Goal: Task Accomplishment & Management: Complete application form

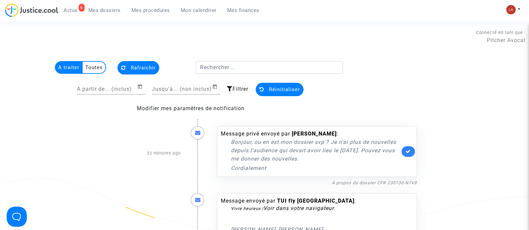
click at [378, 180] on nf-filterlink "À propos du dossier CFR-230130-N7V8" at bounding box center [374, 183] width 85 height 6
click at [377, 181] on link "À propos du dossier CFR-230130-N7V8" at bounding box center [374, 183] width 85 height 5
click at [406, 156] on link at bounding box center [407, 152] width 13 height 11
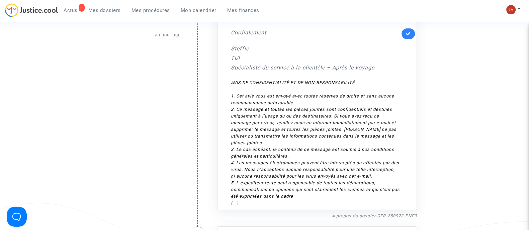
scroll to position [376, 0]
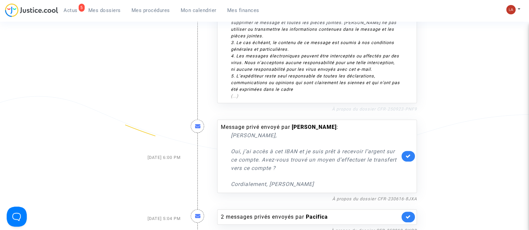
click at [365, 109] on link "À propos du dossier CFR-250923-PNF9" at bounding box center [374, 109] width 85 height 5
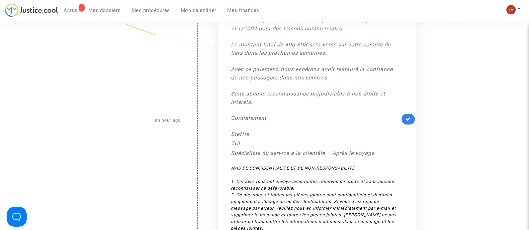
scroll to position [292, 0]
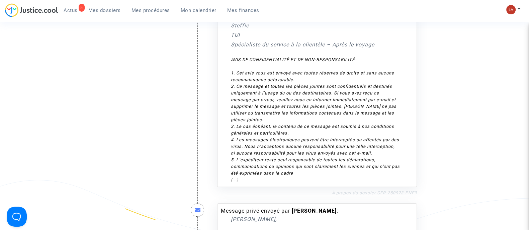
click at [367, 193] on link "À propos du dossier CFR-250923-PNF9" at bounding box center [374, 193] width 85 height 5
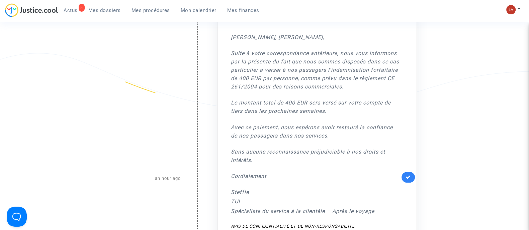
scroll to position [125, 0]
click at [411, 176] on link at bounding box center [407, 177] width 13 height 11
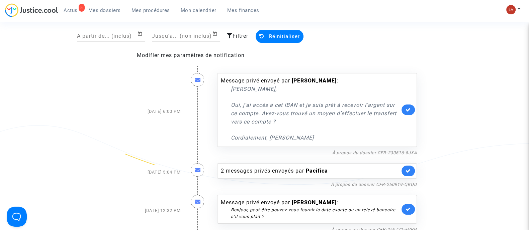
scroll to position [83, 0]
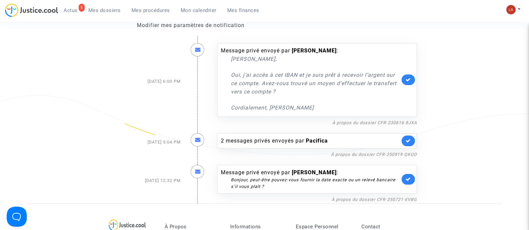
click at [103, 8] on span "Mes dossiers" at bounding box center [104, 10] width 32 height 6
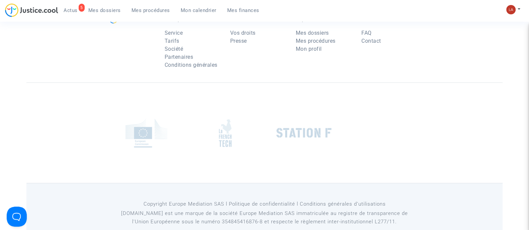
scroll to position [77, 0]
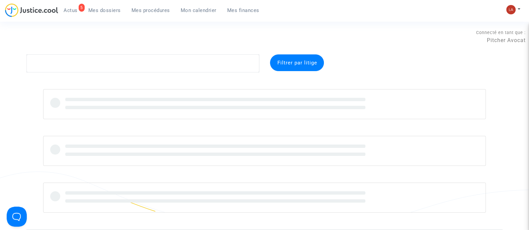
click at [136, 10] on span "Mes procédures" at bounding box center [150, 10] width 38 height 6
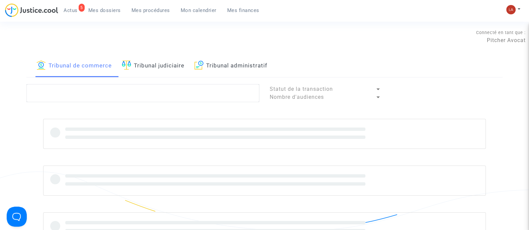
click at [70, 103] on lawsuits-list "Statut de la transaction Nombre d'audiences" at bounding box center [264, 163] width 476 height 159
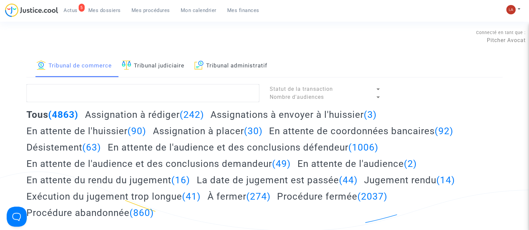
click at [115, 114] on h2 "Assignation à rédiger (242)" at bounding box center [144, 115] width 119 height 12
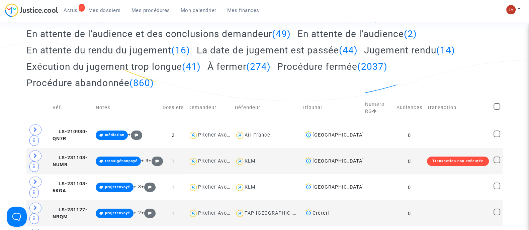
scroll to position [130, 0]
click at [71, 129] on span "LS-210930-QN7R" at bounding box center [70, 135] width 35 height 13
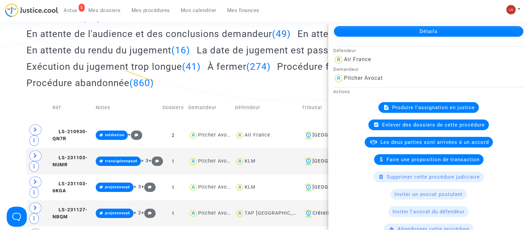
scroll to position [25, 0]
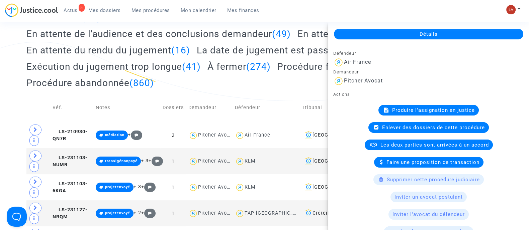
click at [403, 104] on div "Actions Produire l'assignation en justice Enlever des dossiers de cette procédu…" at bounding box center [428, 207] width 201 height 234
click at [399, 107] on span "Produire l'assignation en justice" at bounding box center [433, 110] width 83 height 6
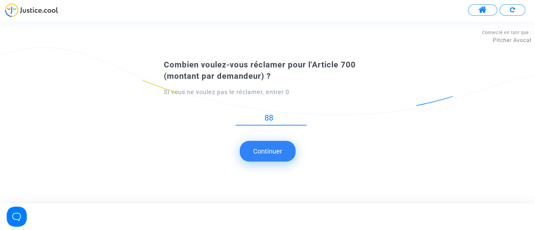
type input "88"
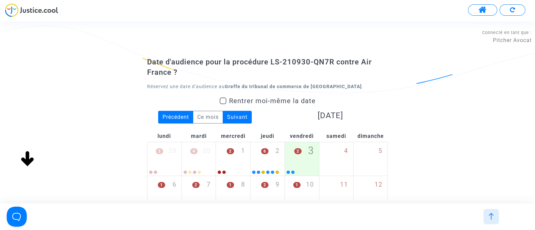
scroll to position [116, 0]
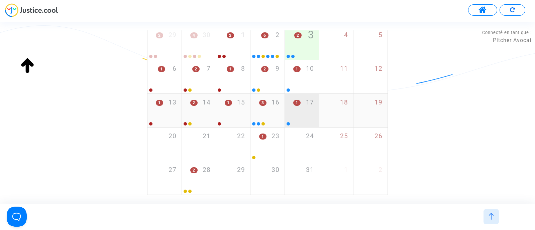
click at [294, 114] on div "1 17" at bounding box center [302, 107] width 34 height 26
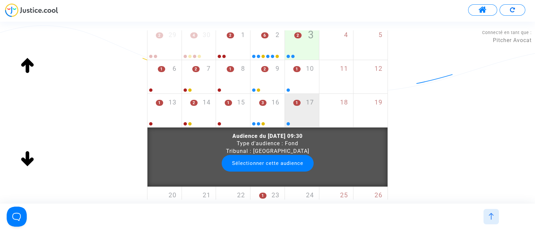
click at [272, 167] on button "Sélectionner cette audience" at bounding box center [268, 163] width 92 height 17
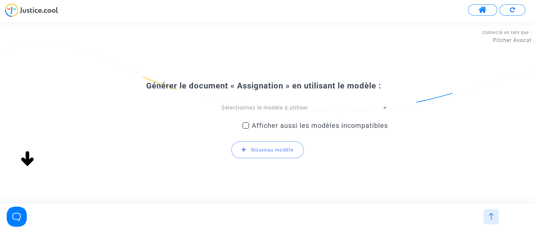
click at [242, 108] on span "Sélectionnez le modèle à utiliser" at bounding box center [264, 108] width 87 height 6
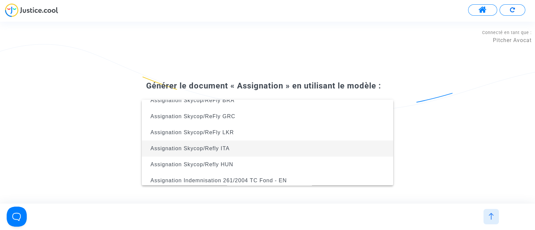
scroll to position [38, 0]
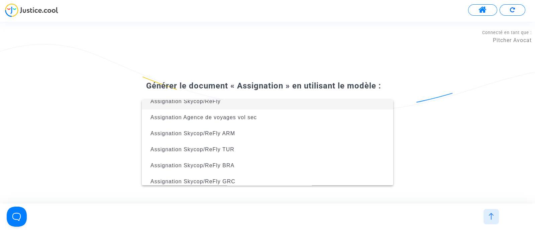
click at [203, 105] on span "Assignation Skycop/ReFly" at bounding box center [267, 102] width 241 height 16
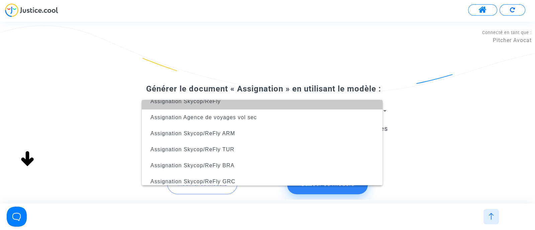
scroll to position [32, 0]
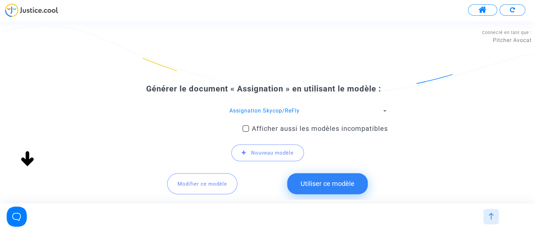
click at [205, 190] on button "Modifier ce modèle" at bounding box center [202, 184] width 70 height 21
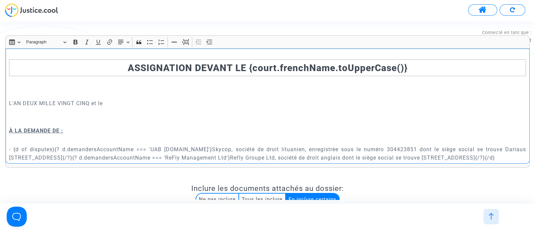
click at [184, 121] on p "Rich Text Editor, main" at bounding box center [268, 117] width 518 height 17
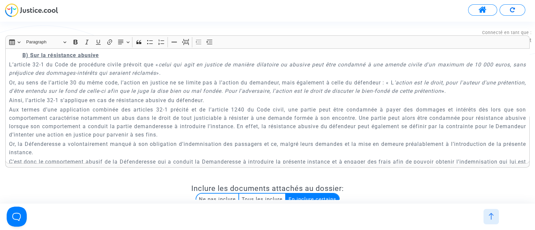
scroll to position [1721, 0]
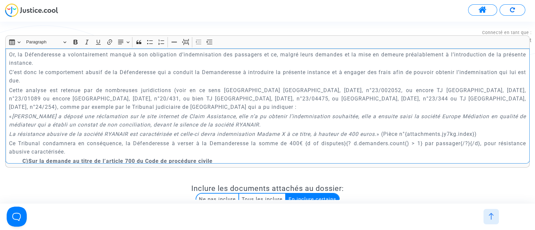
drag, startPoint x: 8, startPoint y: 88, endPoint x: 202, endPoint y: 106, distance: 194.9
click at [202, 106] on div "ASSIGNATION DEVANT LE {court.frenchName.toUpperCase()} L'AN DEUX MILLE VINGT CI…" at bounding box center [267, 106] width 525 height 115
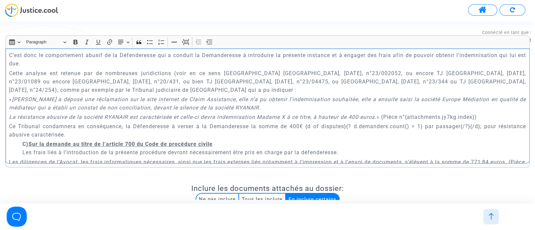
scroll to position [1738, 0]
click at [37, 114] on icon "La résistance abusive de la société RYANAIR est caractérisée et celle-ci devra …" at bounding box center [193, 117] width 368 height 6
drag, startPoint x: 8, startPoint y: 71, endPoint x: 485, endPoint y: 118, distance: 479.4
click at [485, 118] on div "ASSIGNATION DEVANT LE {court.frenchName.toUpperCase()} L'AN DEUX MILLE VINGT CI…" at bounding box center [267, 106] width 525 height 115
copy div "Cette analyse est retenue par de nombreuses juridictions (voir en ce sens TJ Mo…"
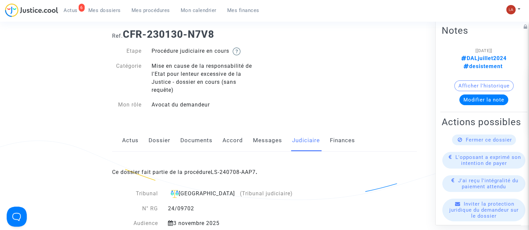
scroll to position [125, 0]
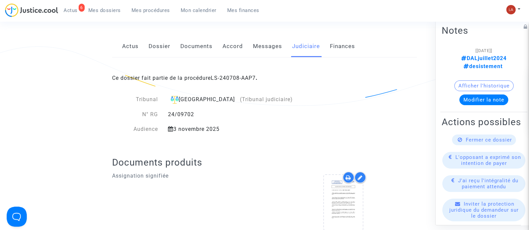
drag, startPoint x: 232, startPoint y: 125, endPoint x: 175, endPoint y: 126, distance: 57.9
click at [175, 126] on div "3 novembre 2025" at bounding box center [230, 129] width 135 height 8
copy div "3 novembre 2025"
drag, startPoint x: 251, startPoint y: 52, endPoint x: 264, endPoint y: 53, distance: 13.4
click at [250, 51] on div "Actus Dossier Documents Accord Messages Judiciaire Finances" at bounding box center [264, 46] width 305 height 22
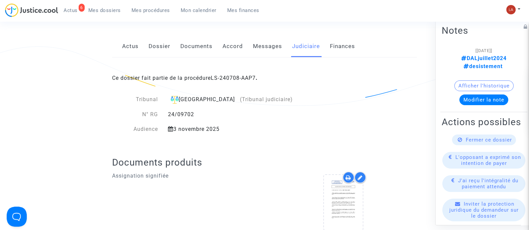
click at [268, 50] on link "Messages" at bounding box center [267, 46] width 29 height 22
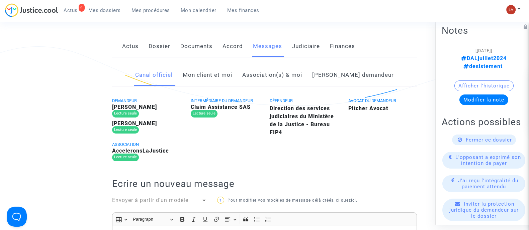
click at [222, 70] on link "Mon client et moi" at bounding box center [208, 75] width 50 height 22
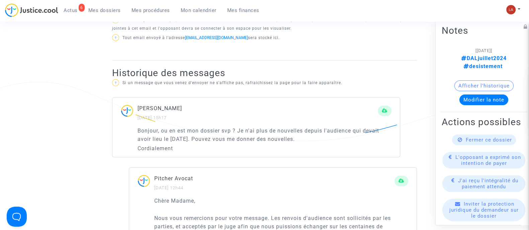
scroll to position [292, 0]
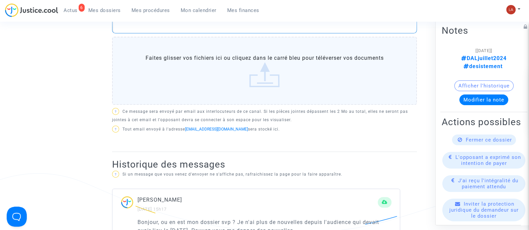
click at [207, 31] on div "Rich Text Editor, main" at bounding box center [264, 24] width 305 height 19
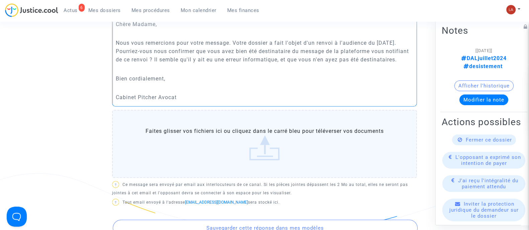
click at [164, 61] on p "Nous vous remercions pour votre message. Votre dossier a fait l'objet d'un renv…" at bounding box center [265, 51] width 298 height 25
click at [156, 64] on p "Nous vous remercions pour votre message. Votre dossier a fait l'objet d'un renv…" at bounding box center [265, 51] width 298 height 25
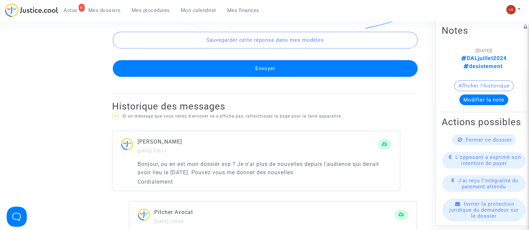
scroll to position [502, 0]
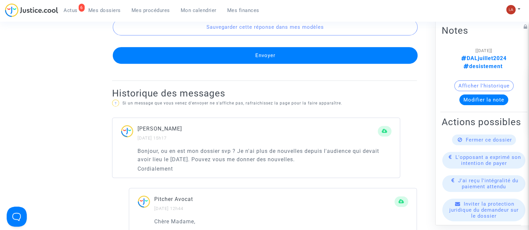
click at [251, 62] on button "Envoyer" at bounding box center [265, 55] width 305 height 17
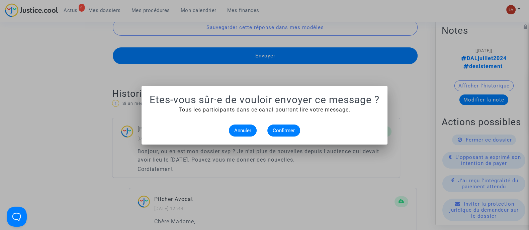
scroll to position [0, 0]
click at [281, 128] on span "Confirmer" at bounding box center [284, 131] width 22 height 6
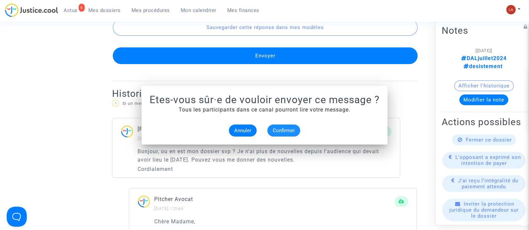
scroll to position [502, 0]
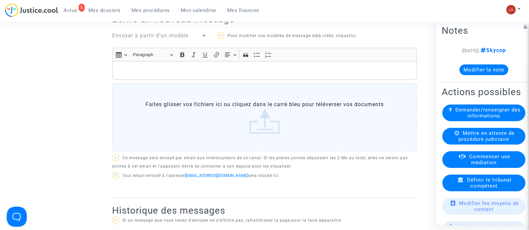
scroll to position [81, 0]
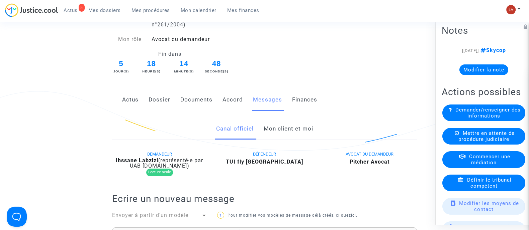
drag, startPoint x: 201, startPoint y: 106, endPoint x: 206, endPoint y: 106, distance: 4.4
click at [201, 107] on link "Documents" at bounding box center [196, 100] width 32 height 22
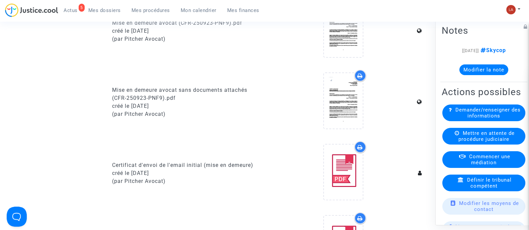
scroll to position [290, 0]
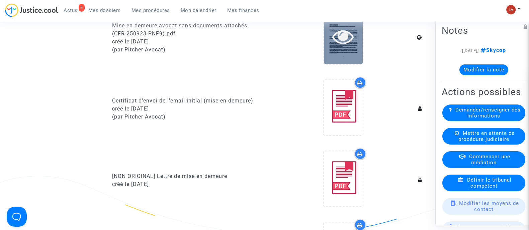
click at [352, 43] on icon at bounding box center [343, 36] width 22 height 21
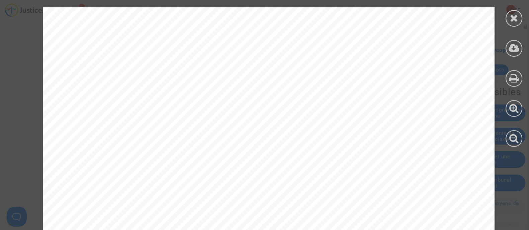
scroll to position [1422, 0]
click at [521, 24] on div at bounding box center [514, 77] width 30 height 154
click at [519, 21] on div at bounding box center [513, 18] width 17 height 17
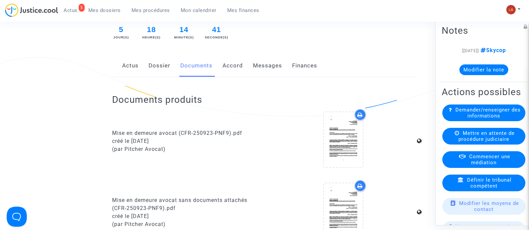
scroll to position [81, 0]
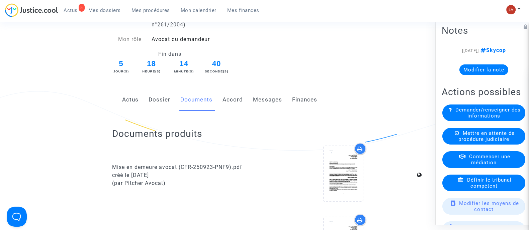
click at [176, 101] on div "Actus Dossier Documents Accord Messages Finances" at bounding box center [264, 100] width 305 height 22
click at [169, 99] on link "Dossier" at bounding box center [160, 100] width 22 height 22
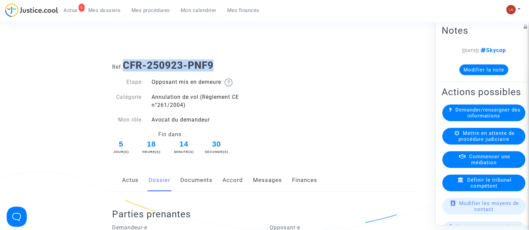
drag, startPoint x: 219, startPoint y: 63, endPoint x: 127, endPoint y: 64, distance: 91.7
click at [127, 64] on h1 "Ref. CFR-250923-PNF9" at bounding box center [264, 66] width 305 height 12
copy b "CFR-250923-PNF9"
click at [265, 185] on link "Messages" at bounding box center [267, 181] width 29 height 22
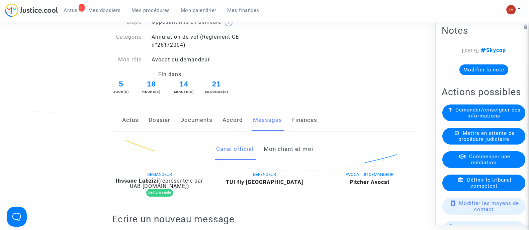
scroll to position [125, 0]
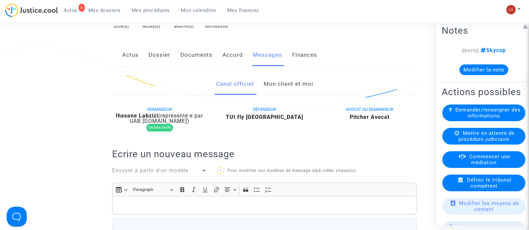
click at [116, 117] on b "Ihssane Labzizi" at bounding box center [137, 116] width 42 height 6
click at [116, 116] on b "Ihssane Labzizi" at bounding box center [137, 116] width 42 height 6
drag, startPoint x: 114, startPoint y: 116, endPoint x: 149, endPoint y: 116, distance: 34.8
click at [149, 116] on b "Ihssane Labzizi" at bounding box center [137, 116] width 42 height 6
copy b "Ihssane Labzizi"
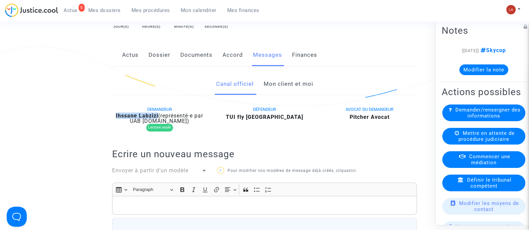
click at [235, 56] on link "Accord" at bounding box center [232, 55] width 20 height 22
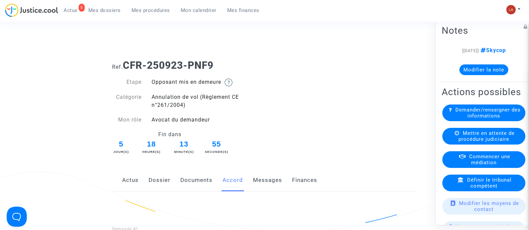
click at [266, 185] on link "Messages" at bounding box center [267, 181] width 29 height 22
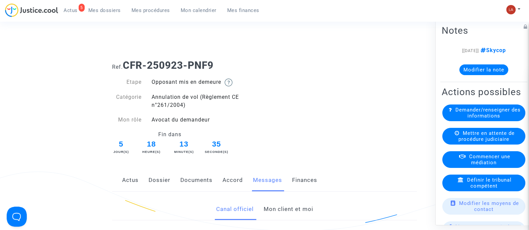
click at [476, 73] on button "Modifier la note" at bounding box center [483, 69] width 49 height 11
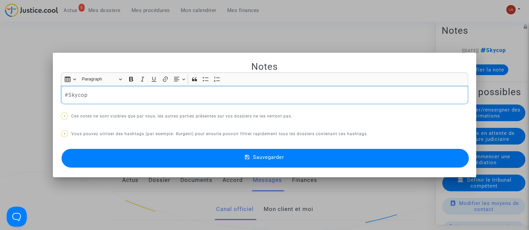
click at [107, 95] on p "#Skycop" at bounding box center [265, 95] width 400 height 8
click at [300, 158] on button "Sauvegarder" at bounding box center [265, 158] width 407 height 19
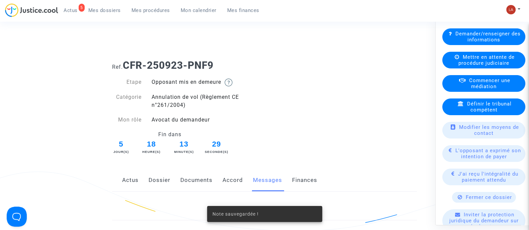
scroll to position [167, 0]
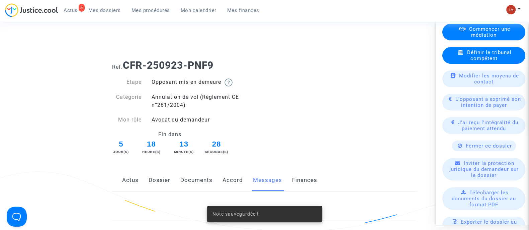
click at [485, 108] on span "L'opposant a exprimé son intention de payer" at bounding box center [488, 102] width 66 height 12
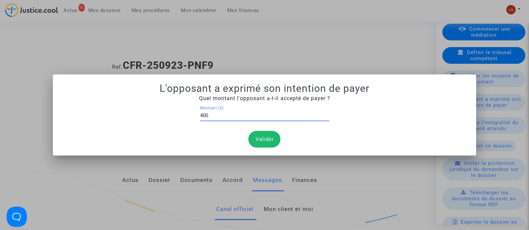
type input "400"
click at [261, 139] on button "Valider" at bounding box center [264, 139] width 32 height 17
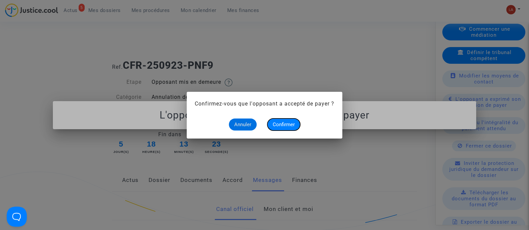
click at [277, 123] on span "Confirmer" at bounding box center [284, 125] width 22 height 6
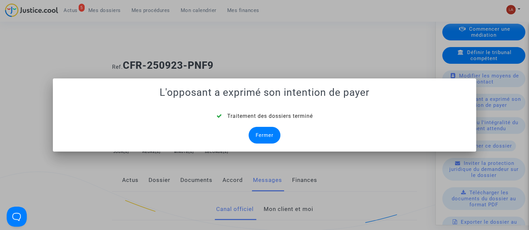
click at [259, 132] on div "Fermer" at bounding box center [265, 135] width 32 height 17
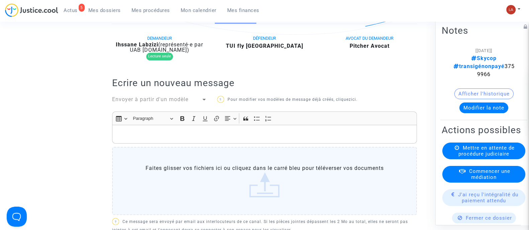
scroll to position [251, 0]
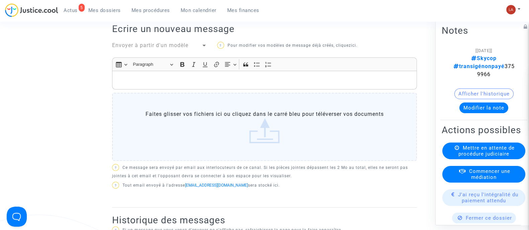
click at [183, 46] on span "Envoyer à partir d'un modèle" at bounding box center [150, 45] width 76 height 6
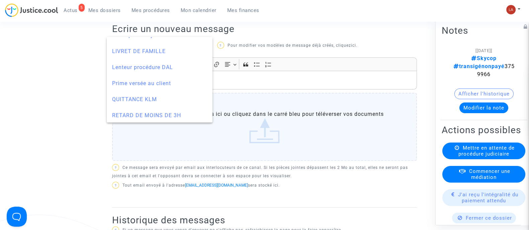
scroll to position [733, 0]
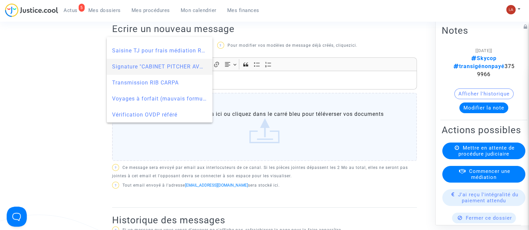
click at [142, 68] on span "Signature "CABINET PITCHER AVOCAT"" at bounding box center [164, 67] width 104 height 6
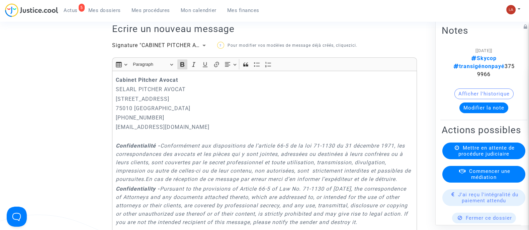
click at [114, 80] on div "Cabinet Pitcher Avocat SELARL PITCHER AVOCAT 201 rue du Faubourg Saint-Denis 75…" at bounding box center [264, 170] width 305 height 198
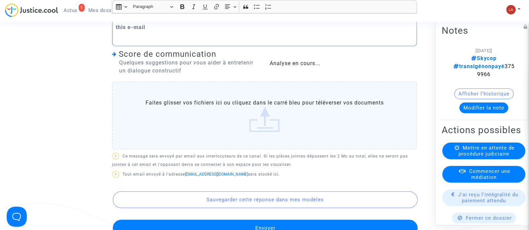
scroll to position [585, 0]
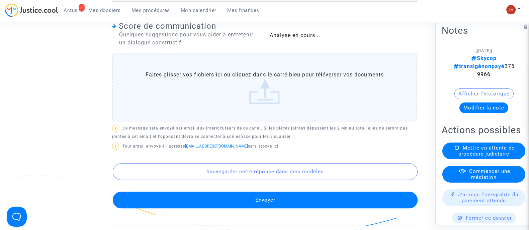
click at [280, 89] on label "Faites glisser vos fichiers ici ou cliquez dans le carré bleu pour téléverser v…" at bounding box center [264, 88] width 305 height 68
click at [0, 0] on input "Faites glisser vos fichiers ici ou cliquez dans le carré bleu pour téléverser v…" at bounding box center [0, 0] width 0 height 0
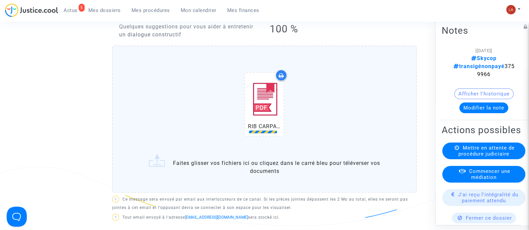
scroll to position [753, 0]
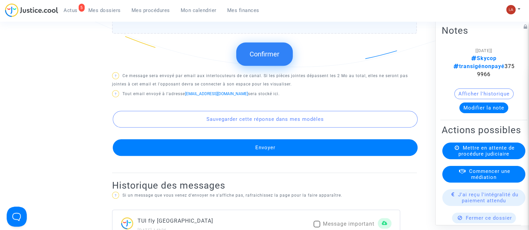
click at [258, 56] on button "Confirmer" at bounding box center [264, 53] width 57 height 23
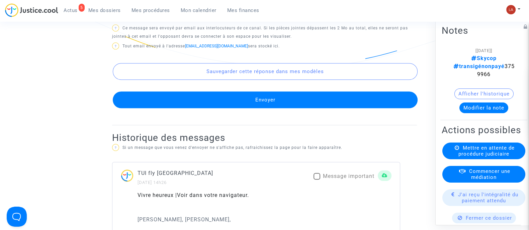
scroll to position [669, 0]
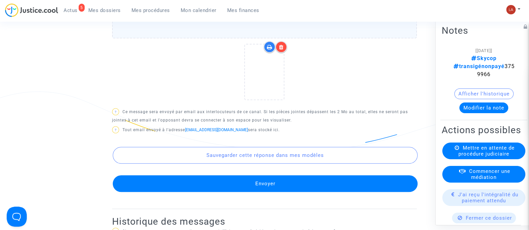
click at [302, 182] on button "Envoyer" at bounding box center [265, 184] width 305 height 17
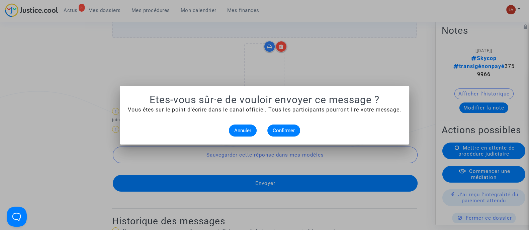
scroll to position [0, 0]
click at [273, 132] on span "Confirmer" at bounding box center [284, 131] width 22 height 6
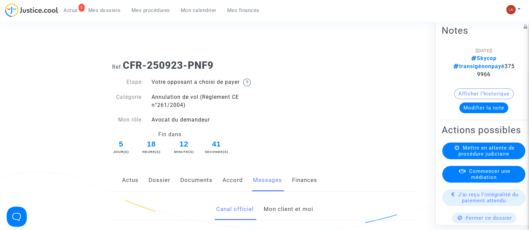
scroll to position [669, 0]
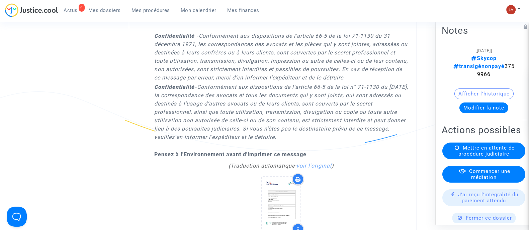
click at [106, 8] on span "Mes dossiers" at bounding box center [104, 10] width 32 height 6
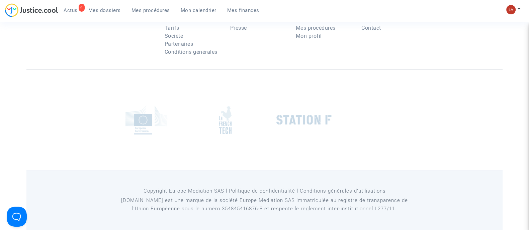
click at [147, 12] on span "Mes procédures" at bounding box center [150, 10] width 38 height 6
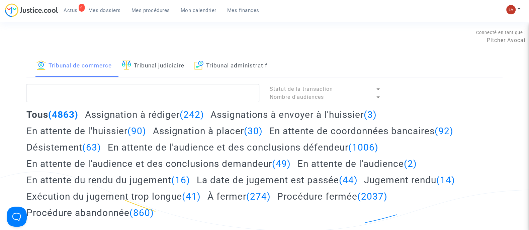
click at [109, 121] on div "Tous (4863) Assignation à rédiger (242) Assignations à envoyer à l'huissier (3)…" at bounding box center [264, 166] width 476 height 115
click at [108, 119] on h2 "Assignation à rédiger (242)" at bounding box center [144, 115] width 119 height 12
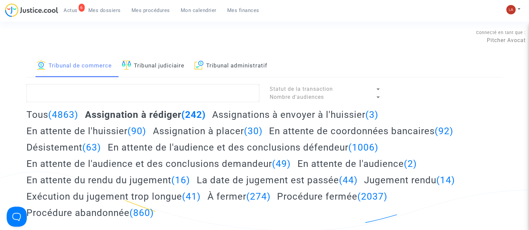
scroll to position [125, 0]
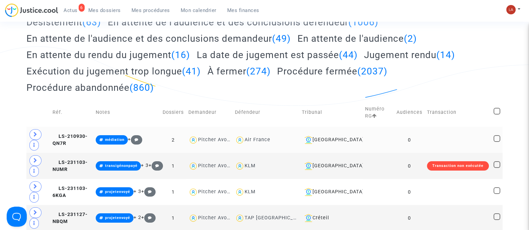
click at [74, 127] on td "LS-210930-QN7R" at bounding box center [71, 140] width 43 height 26
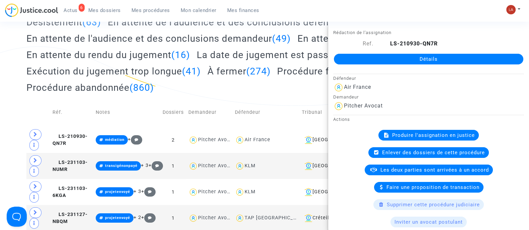
click at [400, 132] on span "Produire l'assignation en justice" at bounding box center [433, 135] width 83 height 6
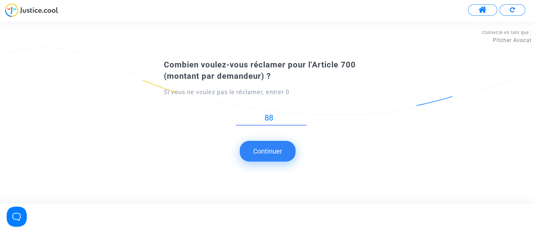
type input "88"
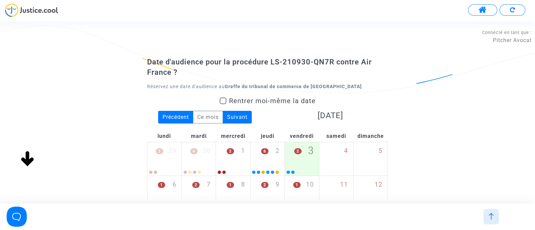
click at [32, 9] on img at bounding box center [31, 10] width 53 height 14
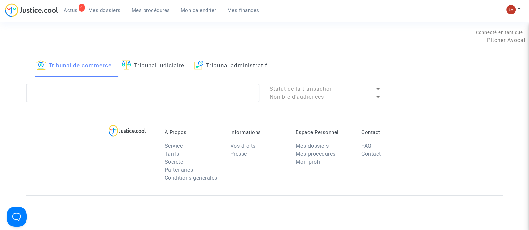
click at [175, 68] on link "Tribunal judiciaire" at bounding box center [153, 66] width 63 height 23
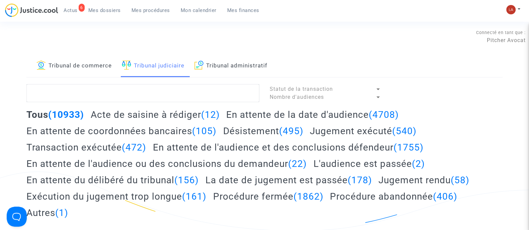
click at [137, 119] on h2 "Acte de saisine à rédiger (12)" at bounding box center [155, 115] width 129 height 12
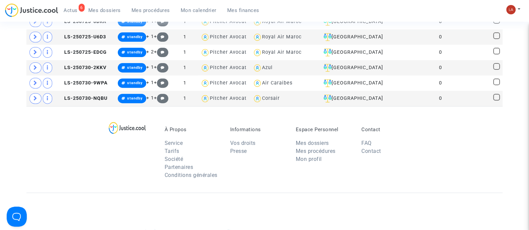
scroll to position [326, 0]
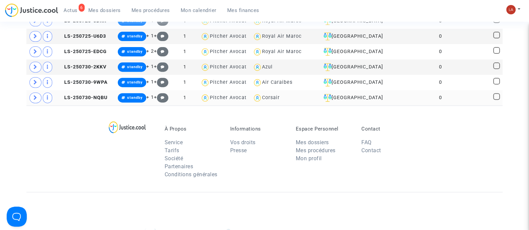
click at [89, 101] on td "LS-250730-NQBU" at bounding box center [86, 97] width 60 height 15
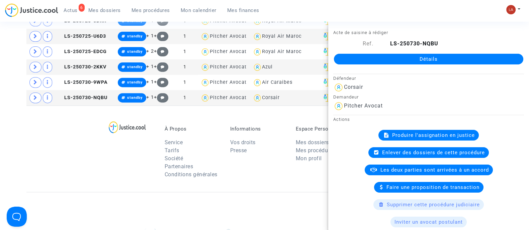
click at [393, 130] on div "Produire l'assignation en justice" at bounding box center [428, 135] width 100 height 11
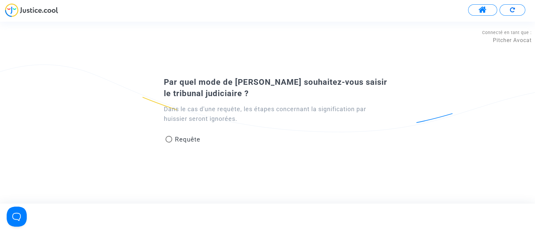
click at [179, 139] on span "Requête" at bounding box center [187, 140] width 25 height 8
click at [169, 143] on input "Requête" at bounding box center [169, 143] width 0 height 0
radio input "true"
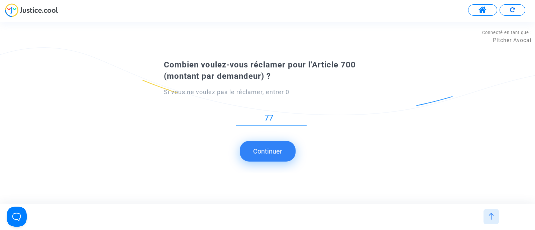
type input "77"
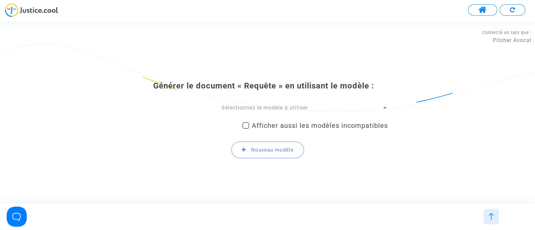
click at [248, 108] on span "Sélectionnez le modèle à utiliser" at bounding box center [264, 108] width 87 height 6
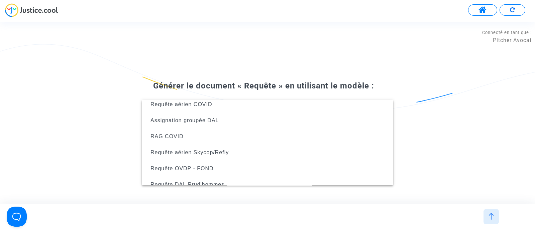
scroll to position [54, 0]
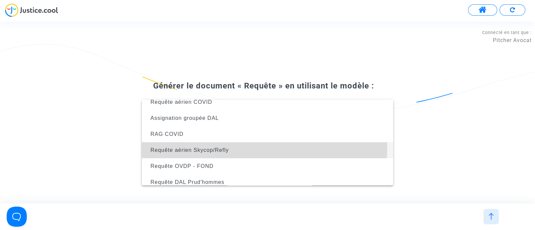
click at [231, 149] on span "Requête aérien Skycop/Refly" at bounding box center [267, 151] width 241 height 16
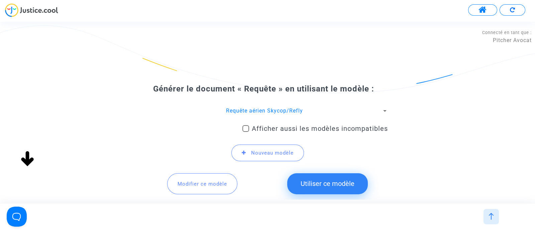
click at [201, 180] on button "Modifier ce modèle" at bounding box center [202, 184] width 70 height 21
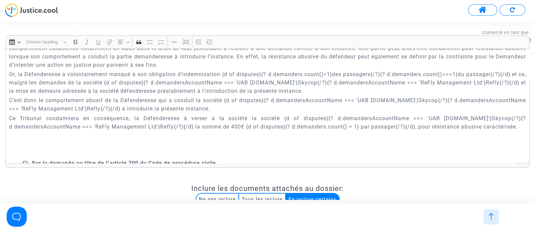
scroll to position [1580, 0]
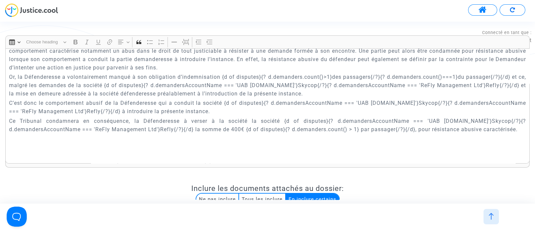
click at [212, 110] on p "C’est donc le comportement abusif de la Défenderesse qui a conduit la société {…" at bounding box center [268, 107] width 518 height 17
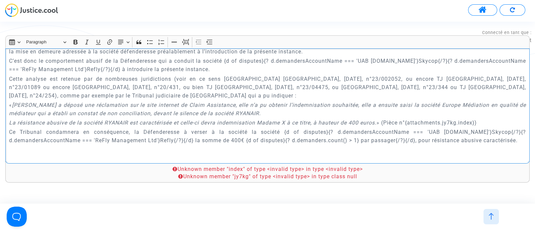
scroll to position [1622, 0]
click at [491, 120] on p "La résistance abusive de la société RYANAIR est caractérisée et celle-ci devra …" at bounding box center [268, 122] width 518 height 8
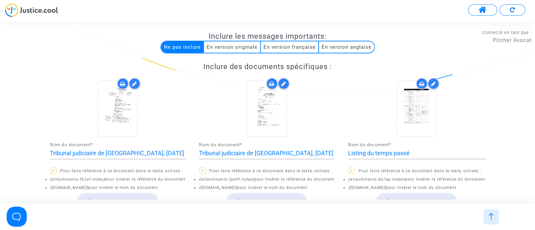
scroll to position [762, 0]
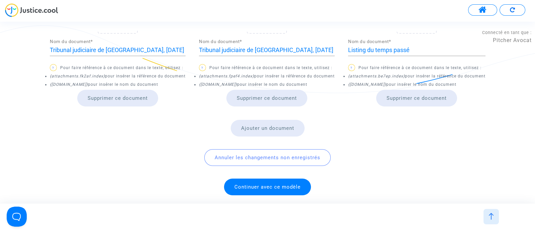
click at [261, 185] on span "Continuer avec ce modèle" at bounding box center [267, 187] width 66 height 6
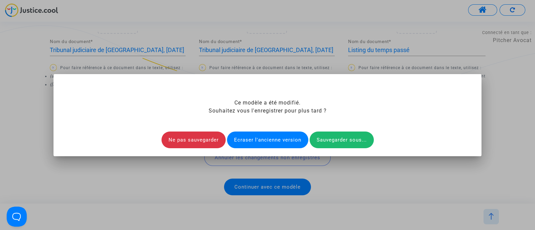
click at [264, 142] on div "Ecraser l'ancienne version" at bounding box center [267, 140] width 81 height 17
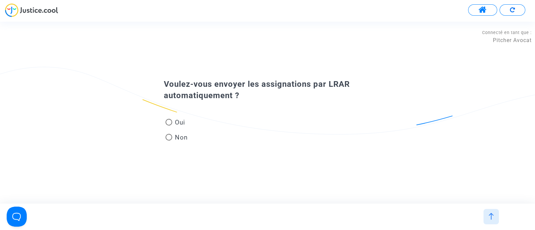
click at [51, 12] on img at bounding box center [31, 10] width 53 height 14
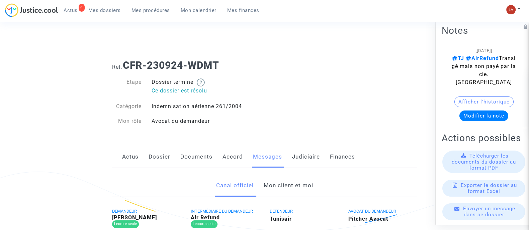
click at [294, 181] on link "Mon client et moi" at bounding box center [288, 186] width 50 height 22
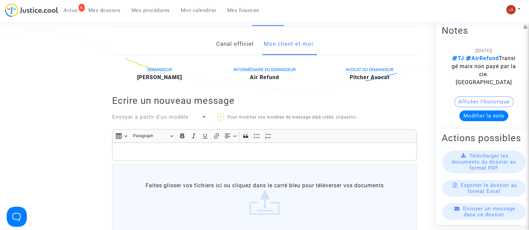
scroll to position [150, 0]
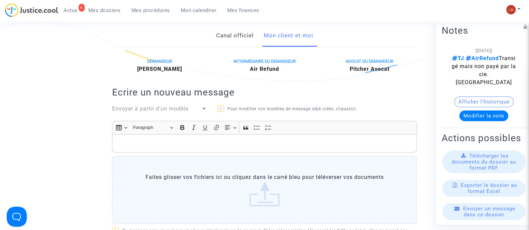
click at [128, 140] on p "Rich Text Editor, main" at bounding box center [265, 143] width 298 height 8
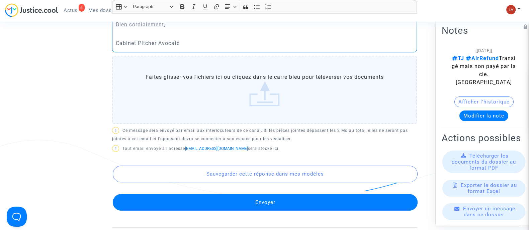
scroll to position [327, 0]
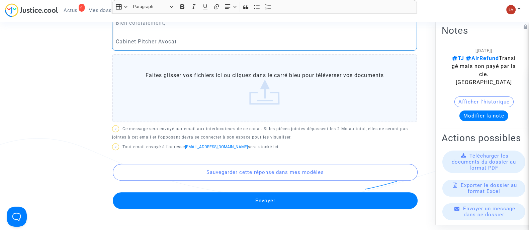
click at [193, 199] on button "Envoyer" at bounding box center [265, 201] width 305 height 17
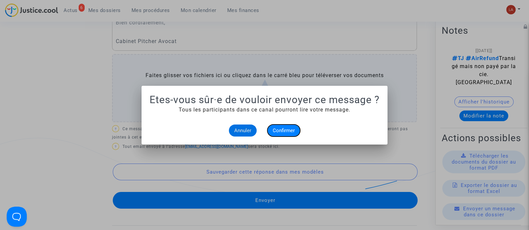
click at [275, 132] on span "Confirmer" at bounding box center [284, 131] width 22 height 6
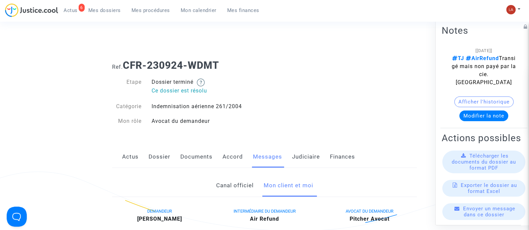
scroll to position [327, 0]
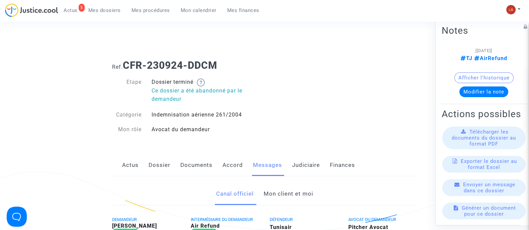
click at [290, 190] on link "Mon client et moi" at bounding box center [288, 194] width 50 height 22
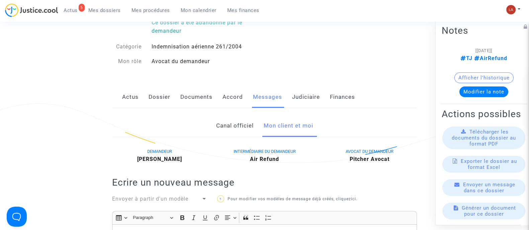
scroll to position [68, 0]
click at [302, 90] on link "Judiciaire" at bounding box center [306, 98] width 28 height 22
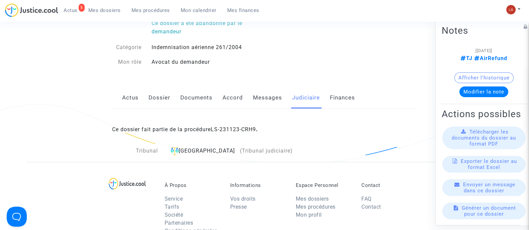
click at [271, 99] on link "Messages" at bounding box center [267, 98] width 29 height 22
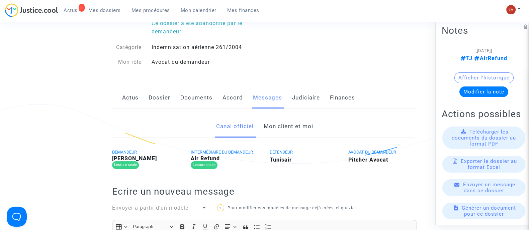
click at [288, 124] on link "Mon client et moi" at bounding box center [288, 127] width 50 height 22
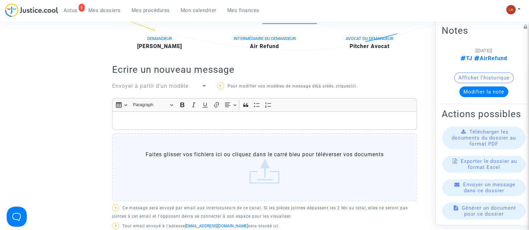
scroll to position [144, 0]
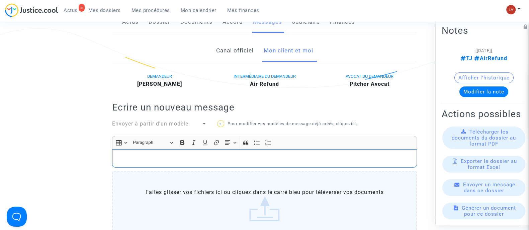
click at [214, 162] on p "Rich Text Editor, main" at bounding box center [265, 159] width 298 height 8
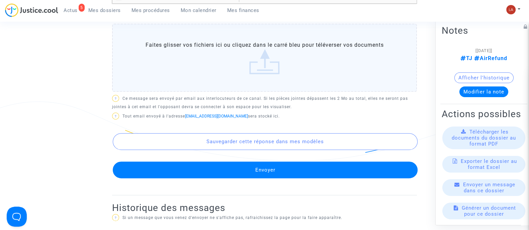
scroll to position [365, 0]
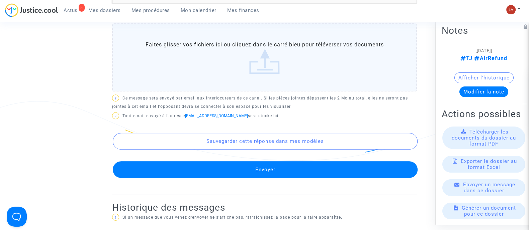
click at [210, 171] on button "Envoyer" at bounding box center [265, 170] width 305 height 17
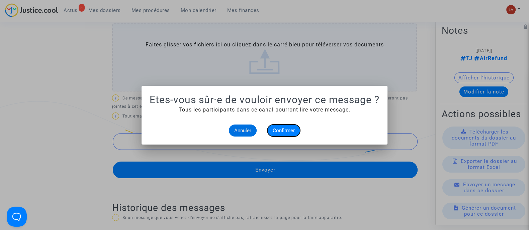
click at [274, 132] on span "Confirmer" at bounding box center [284, 131] width 22 height 6
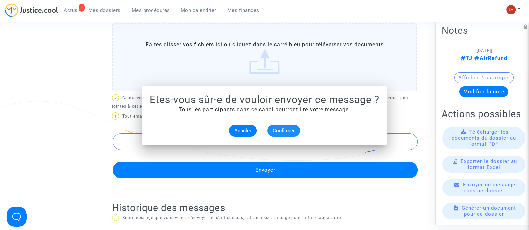
scroll to position [365, 0]
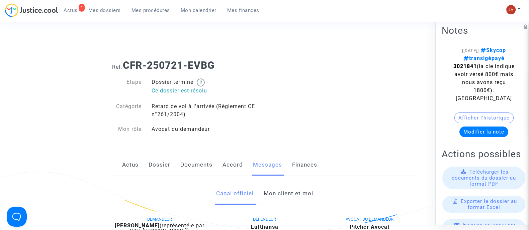
click at [461, 65] on strong "3021841" at bounding box center [464, 66] width 23 height 6
copy span "3021841"
click at [140, 166] on div "Actus Dossier Documents Accord Messages Finances" at bounding box center [264, 165] width 305 height 22
click at [137, 165] on link "Actus" at bounding box center [130, 165] width 16 height 22
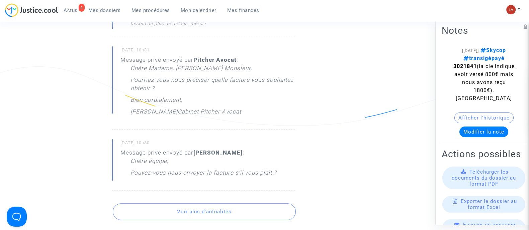
scroll to position [543, 0]
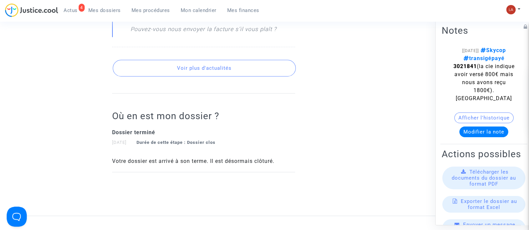
click at [205, 70] on button "Voir plus d'actualités" at bounding box center [204, 68] width 183 height 17
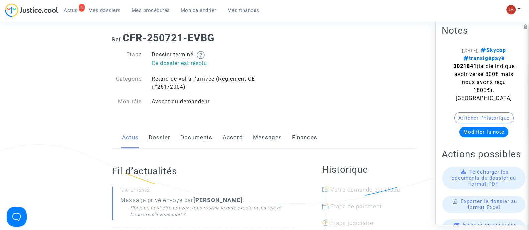
scroll to position [0, 0]
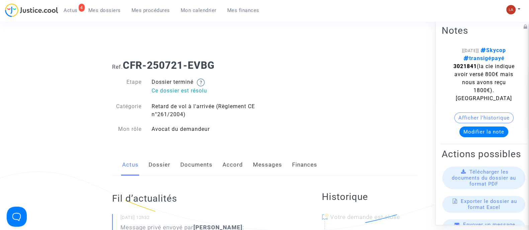
click at [270, 170] on link "Messages" at bounding box center [267, 165] width 29 height 22
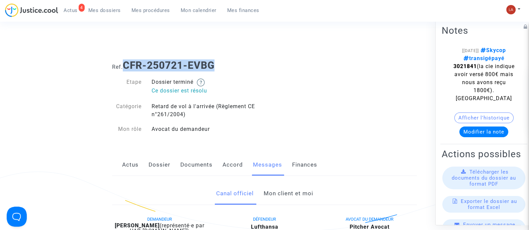
drag, startPoint x: 158, startPoint y: 65, endPoint x: 126, endPoint y: 63, distance: 32.2
click at [126, 63] on h1 "Ref. CFR-250721-EVBG" at bounding box center [264, 66] width 305 height 12
copy b "CFR-250721-EVBG"
click at [149, 225] on b "Meggy Phanor" at bounding box center [137, 226] width 45 height 6
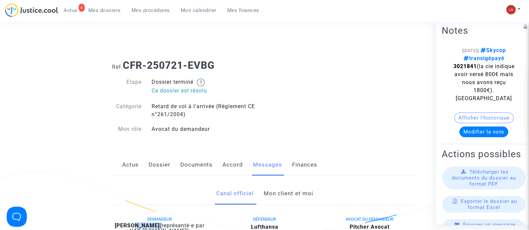
click at [149, 225] on b "Meggy Phanor" at bounding box center [137, 226] width 45 height 6
copy div "Phanor"
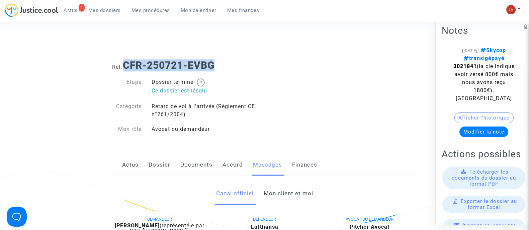
drag, startPoint x: 229, startPoint y: 67, endPoint x: 125, endPoint y: 67, distance: 103.4
click at [125, 67] on h1 "Ref. CFR-250721-EVBG" at bounding box center [264, 66] width 305 height 12
copy b "CFR-250721-EVBG"
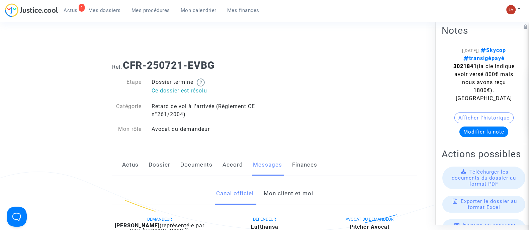
drag, startPoint x: 76, startPoint y: 100, endPoint x: 166, endPoint y: 116, distance: 91.3
click at [285, 201] on link "Mon client et moi" at bounding box center [288, 194] width 50 height 22
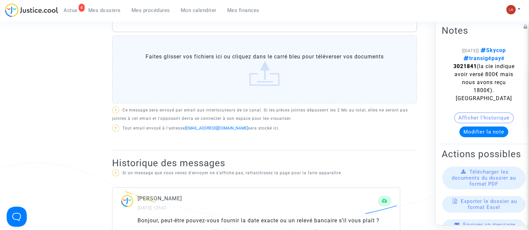
scroll to position [251, 0]
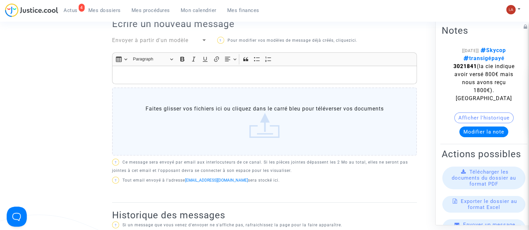
click at [205, 78] on p "Rich Text Editor, main" at bounding box center [265, 75] width 298 height 8
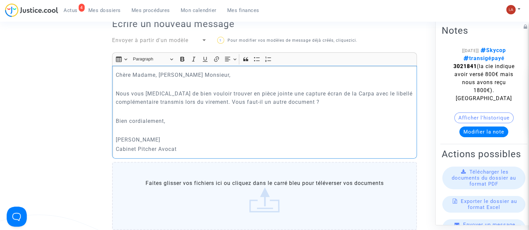
click at [199, 189] on label "Faites glisser vos fichiers ici ou cliquez dans le carré bleu pour téléverser v…" at bounding box center [264, 196] width 305 height 68
click at [0, 0] on input "Faites glisser vos fichiers ici ou cliquez dans le carré bleu pour téléverser v…" at bounding box center [0, 0] width 0 height 0
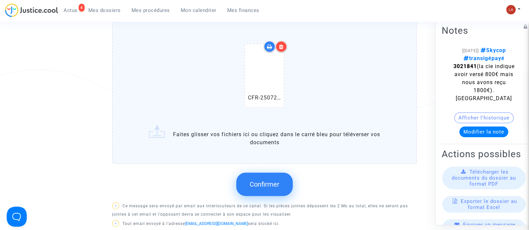
scroll to position [418, 0]
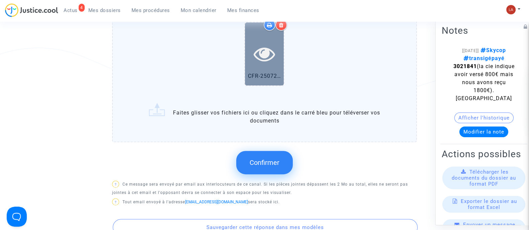
click at [251, 58] on div at bounding box center [264, 53] width 39 height 21
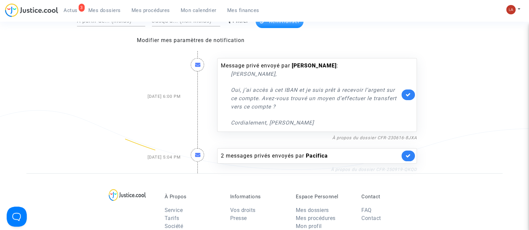
click at [394, 169] on link "À propos du dossier CFR-250919-QKQD" at bounding box center [374, 169] width 86 height 5
click at [119, 8] on span "Mes dossiers" at bounding box center [104, 10] width 32 height 6
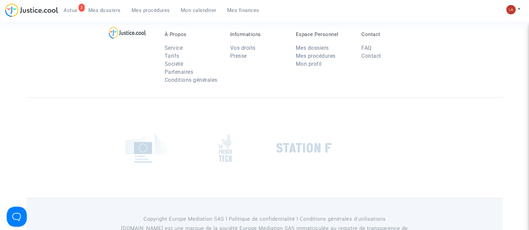
scroll to position [62, 0]
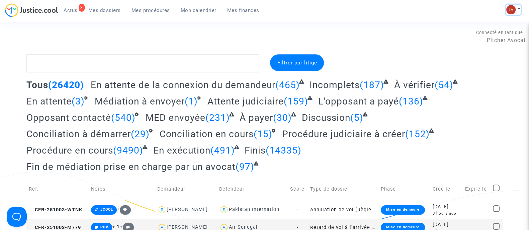
click at [512, 6] on img at bounding box center [510, 9] width 9 height 9
click at [509, 35] on link "Changer de compte" at bounding box center [487, 34] width 68 height 11
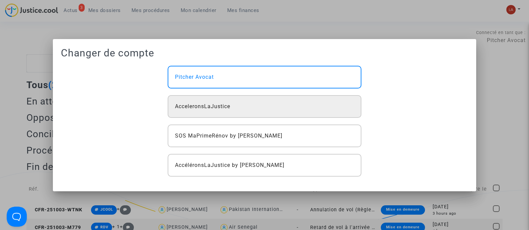
click at [304, 105] on div "AcceleronsLaJustice" at bounding box center [264, 106] width 193 height 23
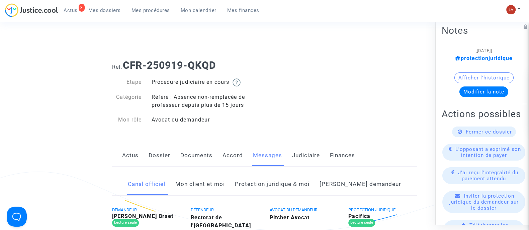
drag, startPoint x: 289, startPoint y: 185, endPoint x: 298, endPoint y: 185, distance: 9.0
click at [289, 185] on link "Protection juridique & moi" at bounding box center [272, 185] width 75 height 22
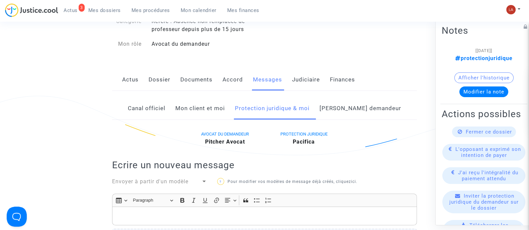
scroll to position [41, 0]
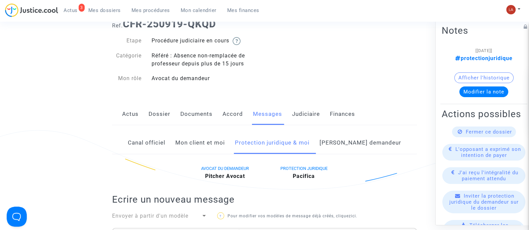
click at [216, 145] on link "Mon client et moi" at bounding box center [200, 143] width 50 height 22
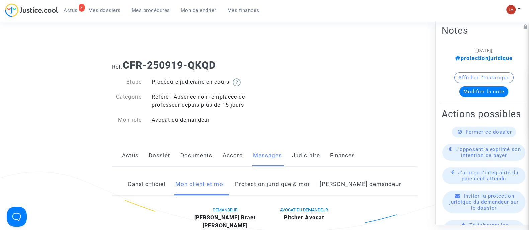
click at [272, 180] on link "Protection juridique & moi" at bounding box center [272, 185] width 75 height 22
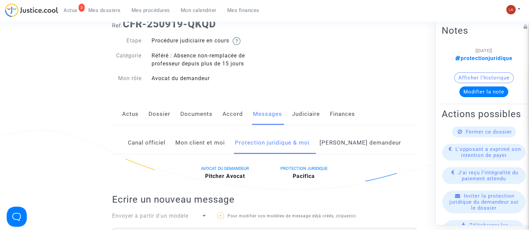
click at [354, 143] on link "[PERSON_NAME] demandeur" at bounding box center [360, 143] width 82 height 22
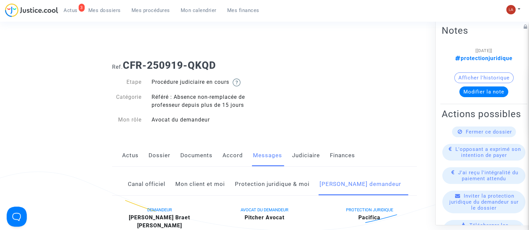
click at [306, 155] on link "Judiciaire" at bounding box center [306, 156] width 28 height 22
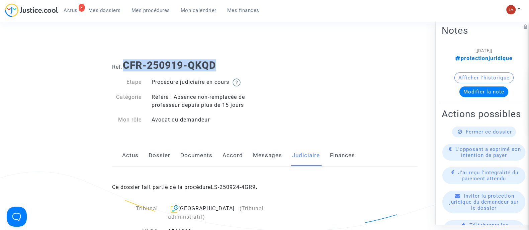
drag, startPoint x: 136, startPoint y: 53, endPoint x: 126, endPoint y: 60, distance: 12.6
click at [126, 60] on h1 "Ref. CFR-250919-QKQD" at bounding box center [264, 66] width 305 height 12
copy b "CFR-250919-QKQD"
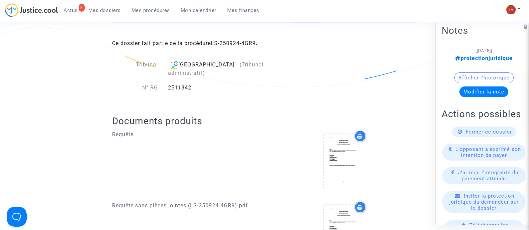
scroll to position [125, 0]
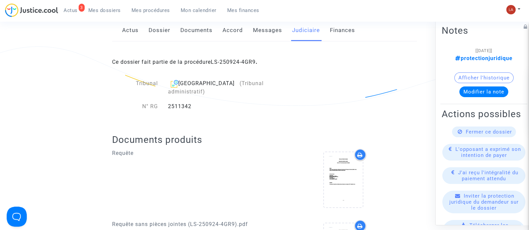
click at [262, 32] on link "Messages" at bounding box center [267, 30] width 29 height 22
